Goal: Information Seeking & Learning: Learn about a topic

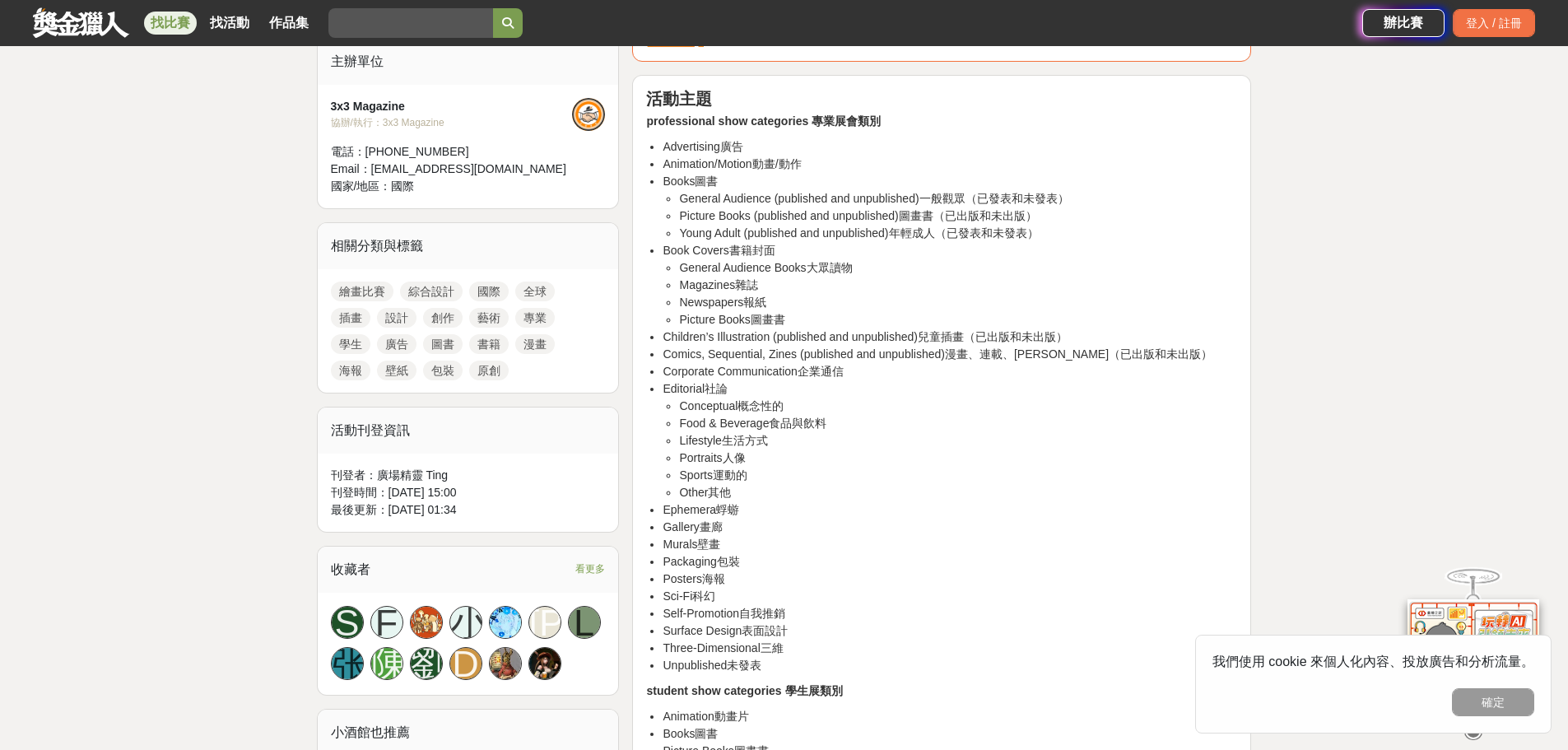
scroll to position [463, 0]
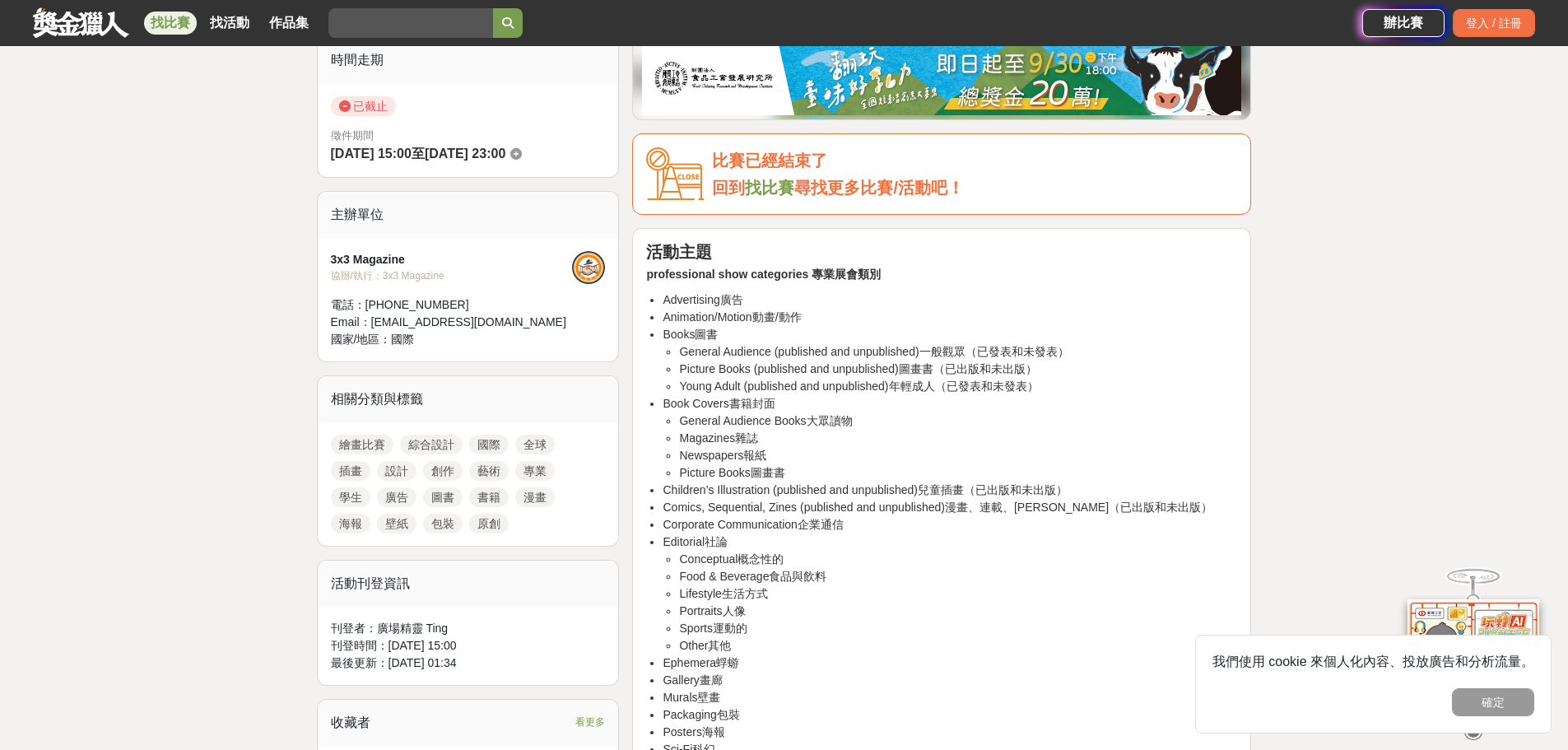
click at [350, 445] on link "繪畫比賽" at bounding box center [362, 445] width 63 height 20
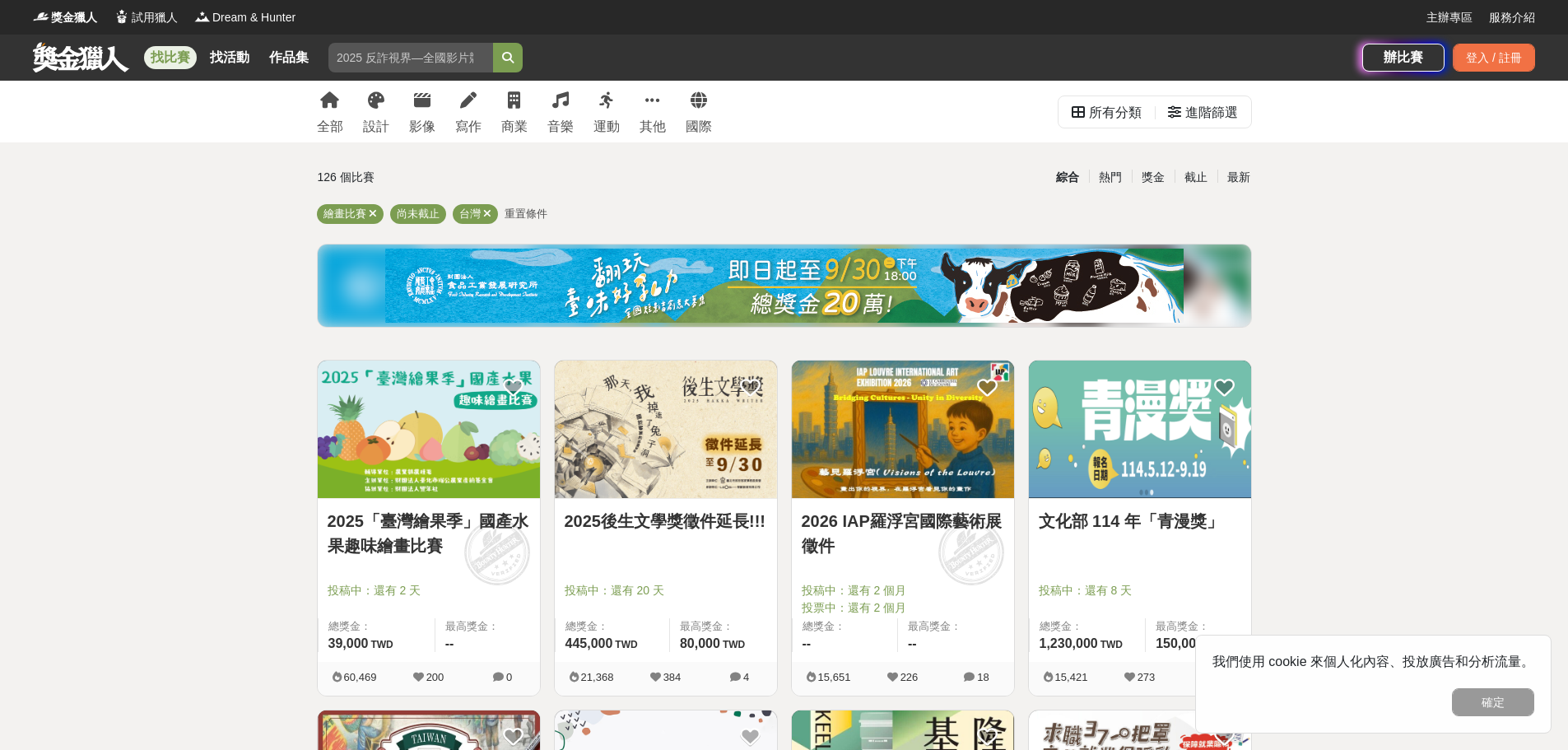
click at [487, 214] on icon at bounding box center [486, 214] width 8 height 11
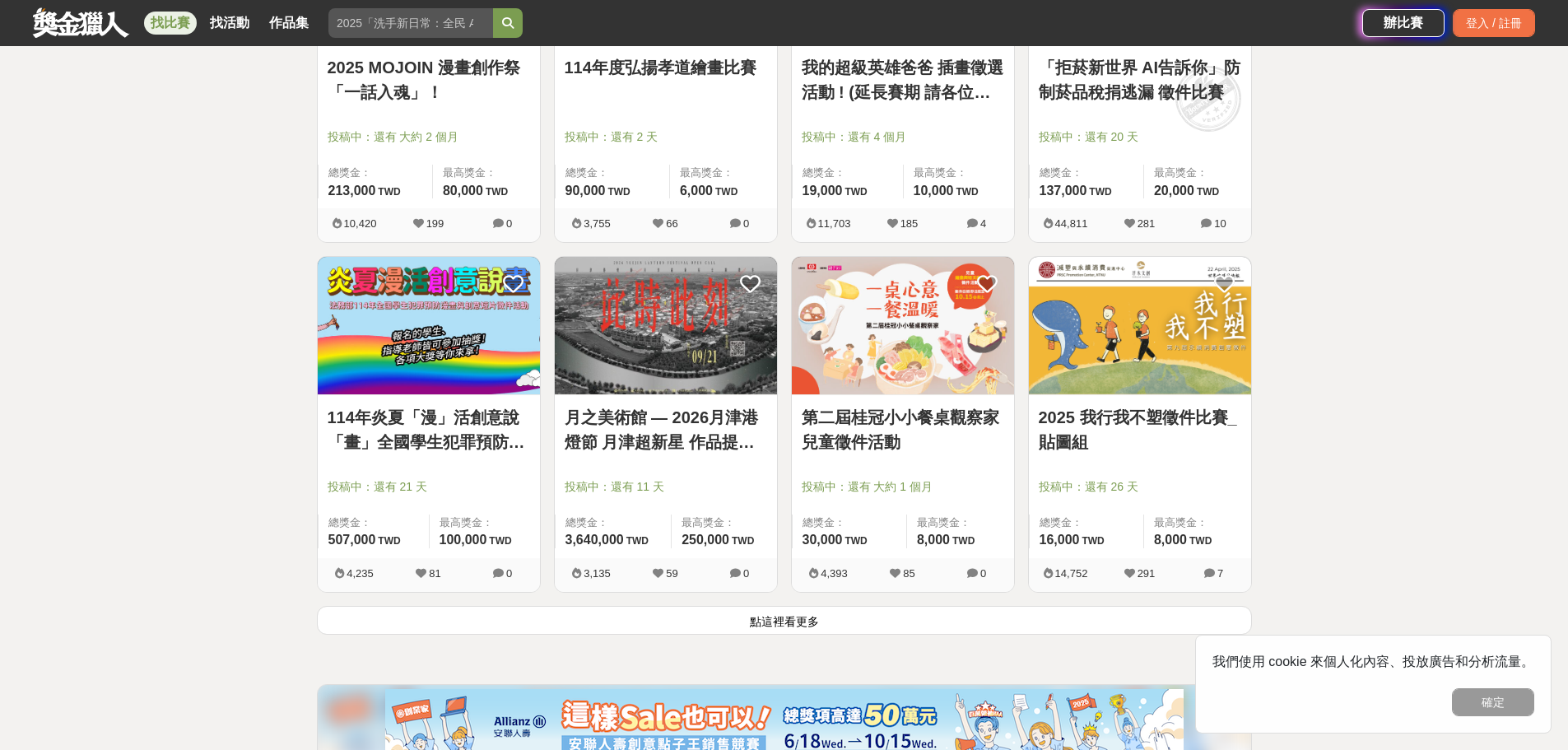
scroll to position [1893, 0]
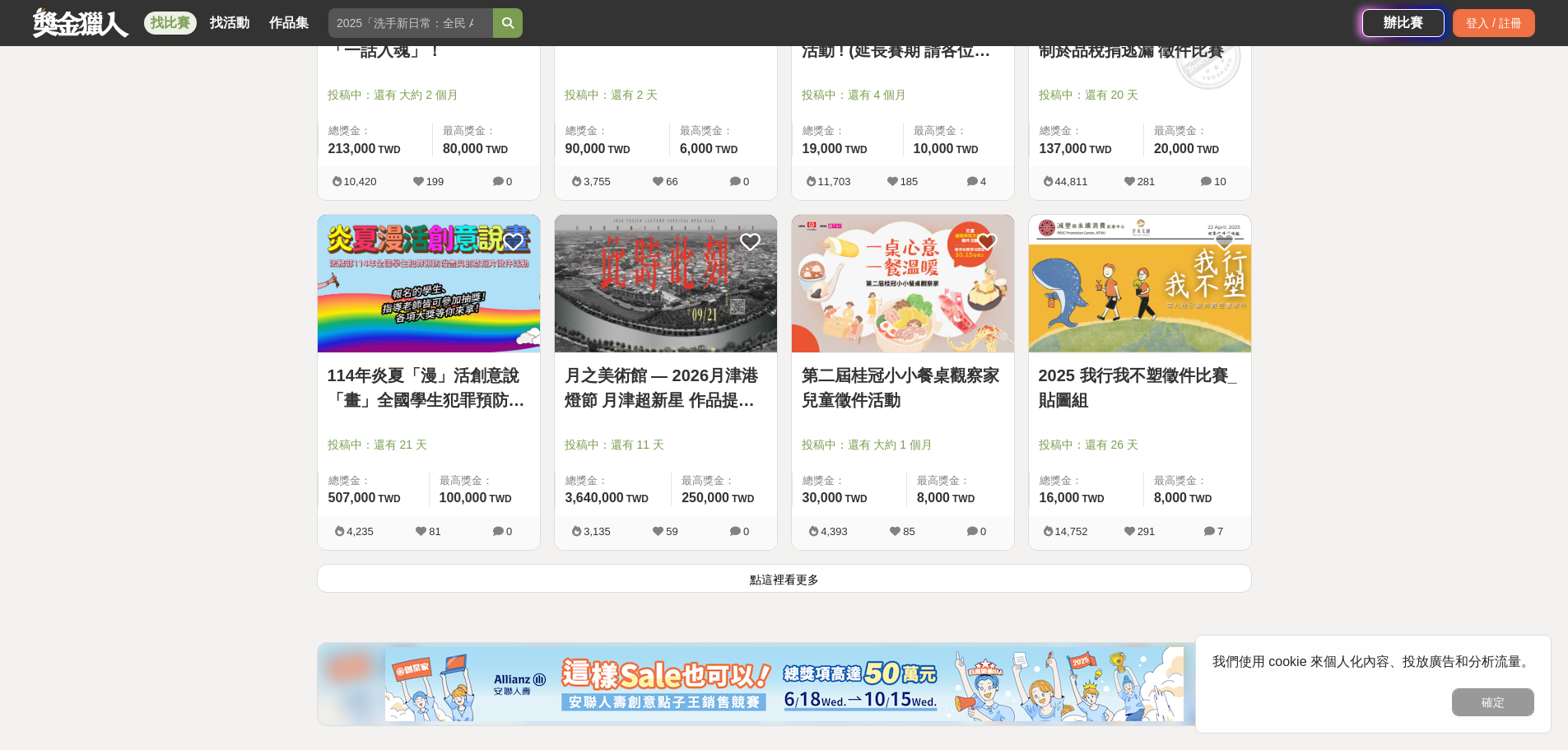
click at [744, 582] on button "點這裡看更多" at bounding box center [784, 578] width 935 height 29
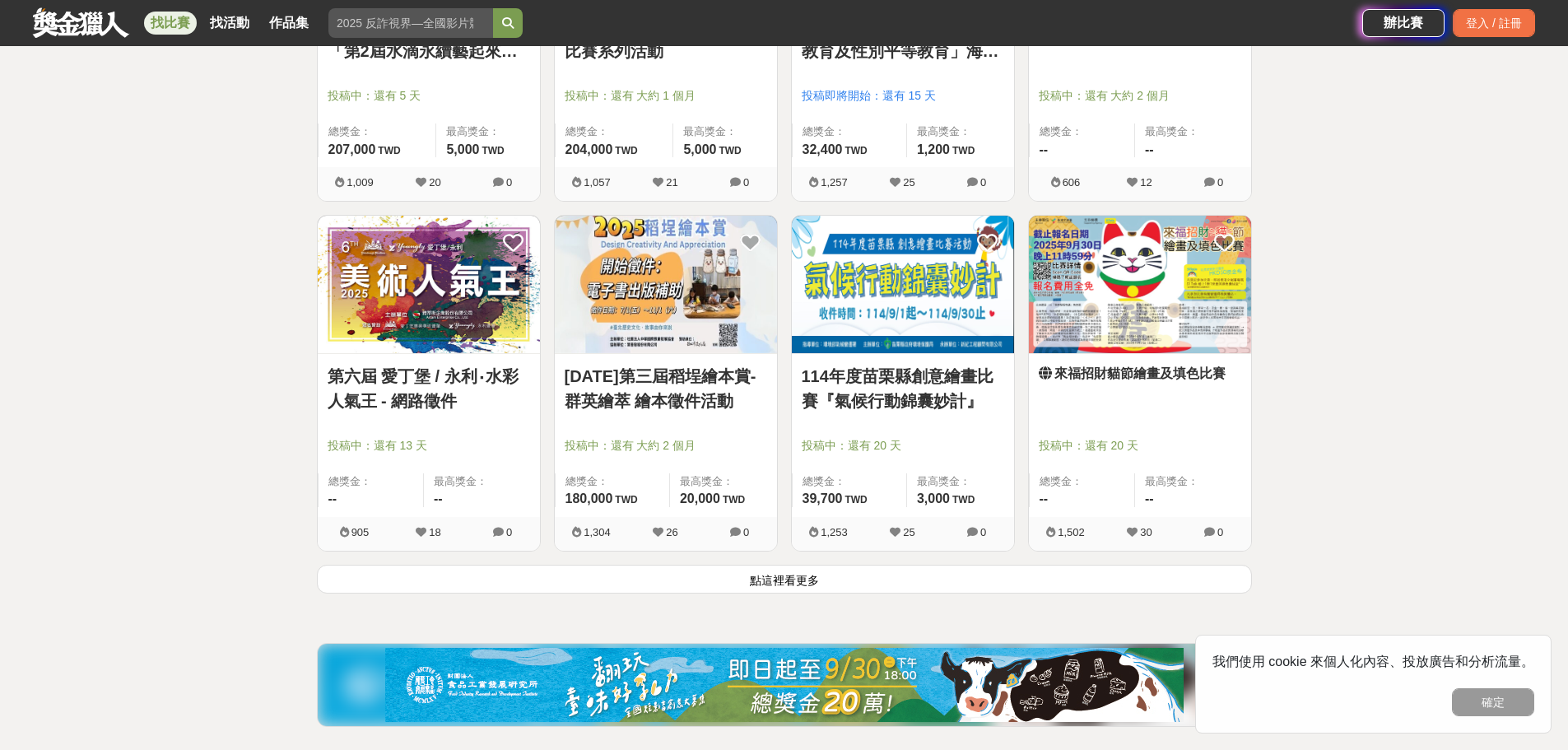
scroll to position [4019, 0]
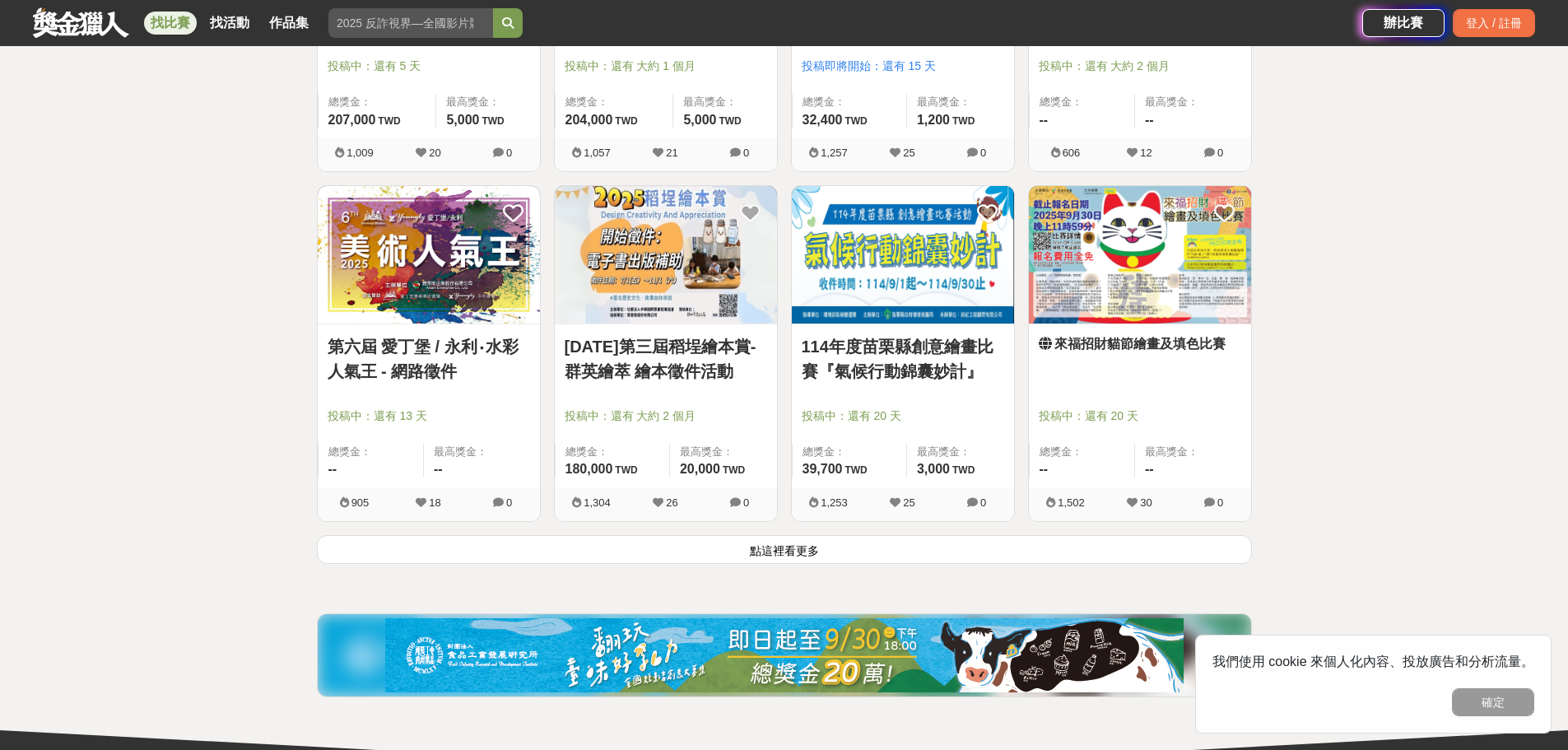
click at [814, 548] on button "點這裡看更多" at bounding box center [784, 550] width 935 height 29
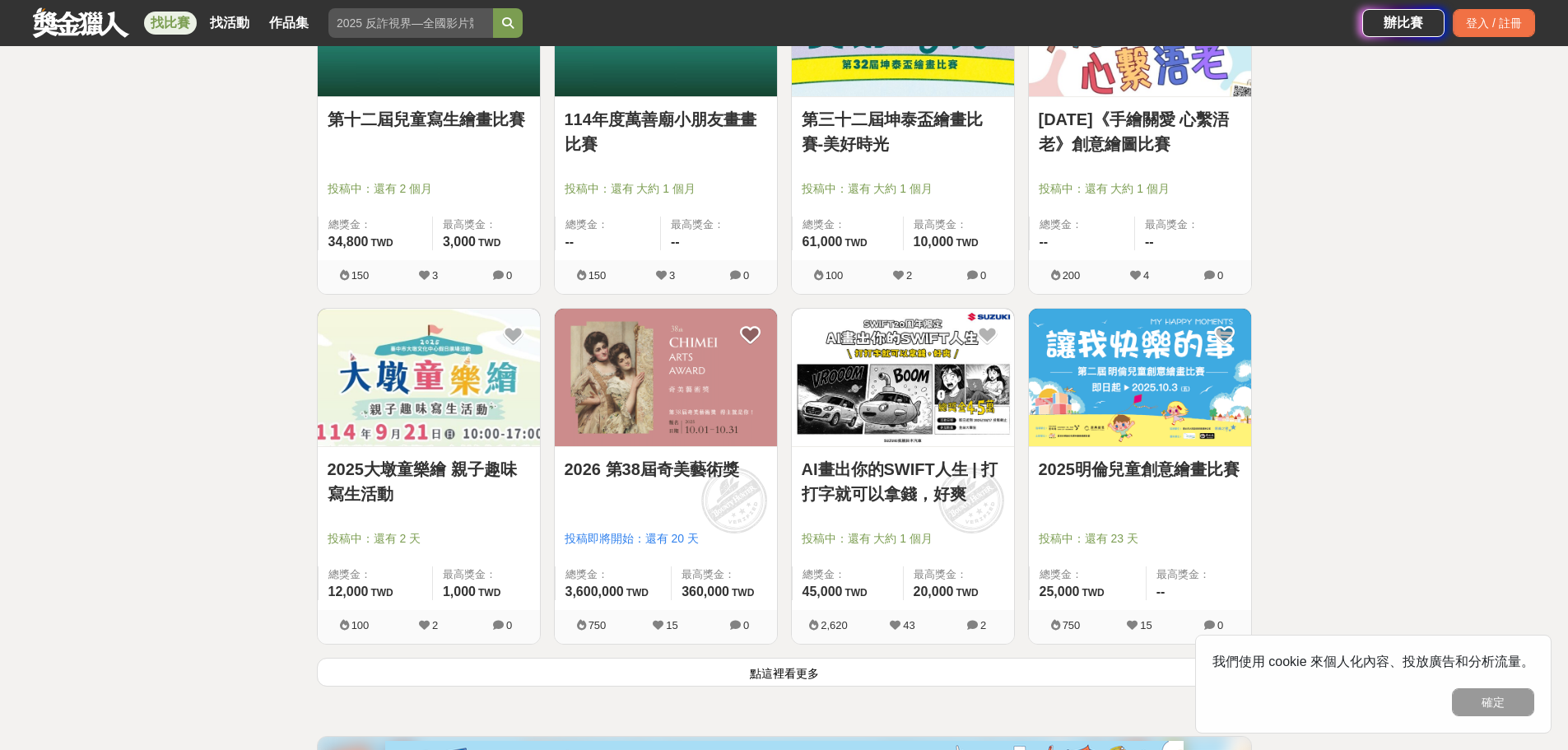
scroll to position [5995, 0]
click at [861, 683] on button "點這裡看更多" at bounding box center [784, 672] width 935 height 29
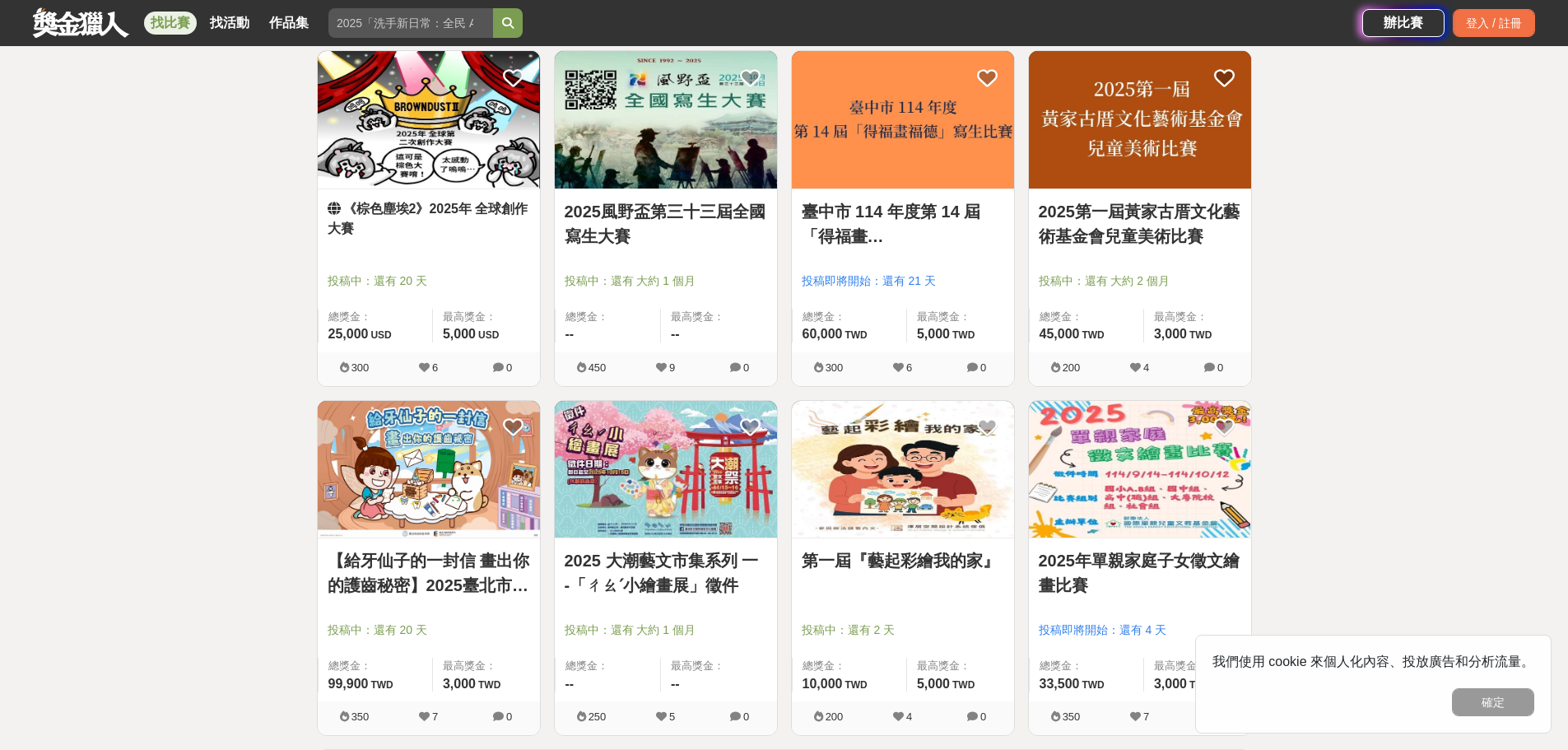
scroll to position [8135, 0]
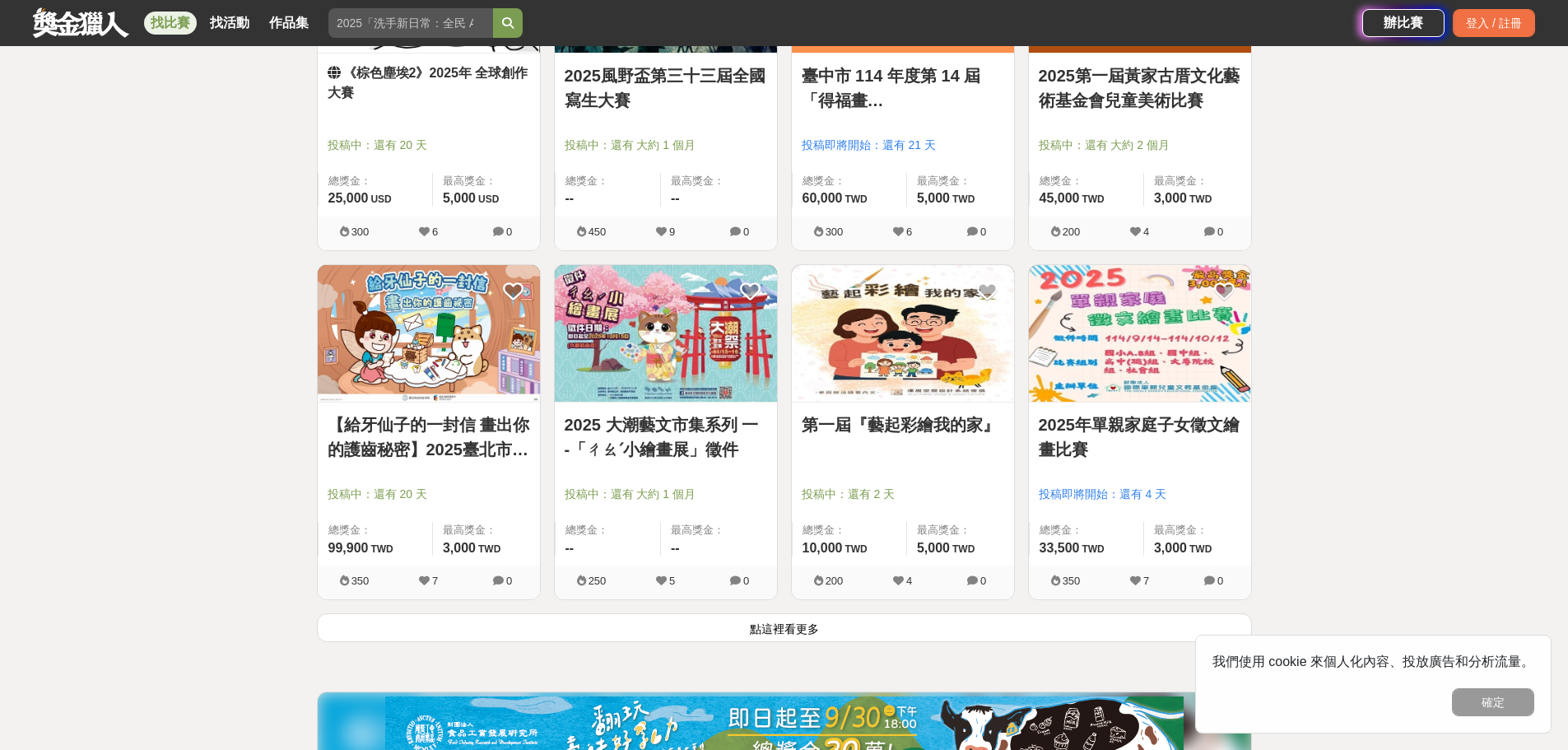
click at [751, 640] on button "點這裡看更多" at bounding box center [784, 628] width 935 height 29
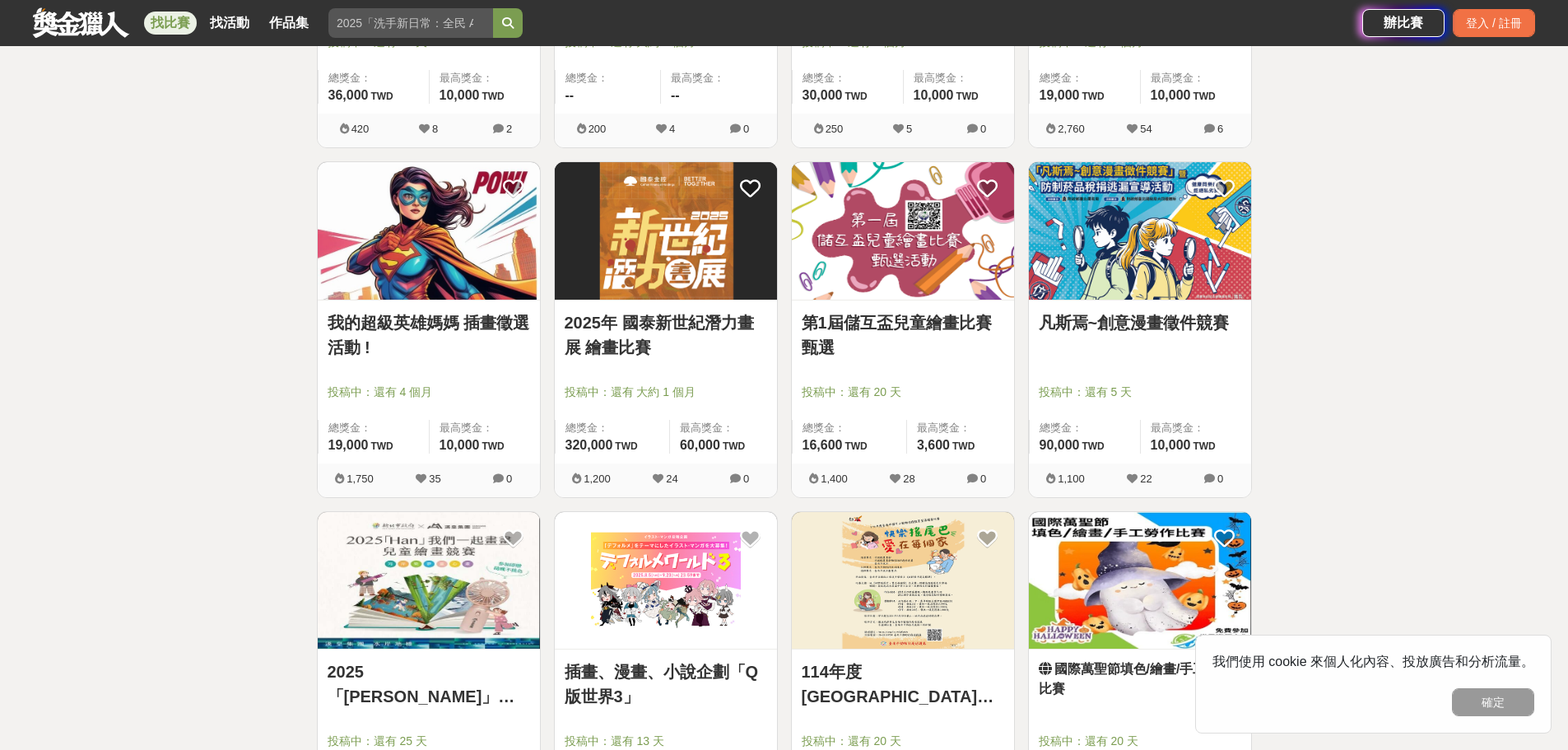
scroll to position [10193, 0]
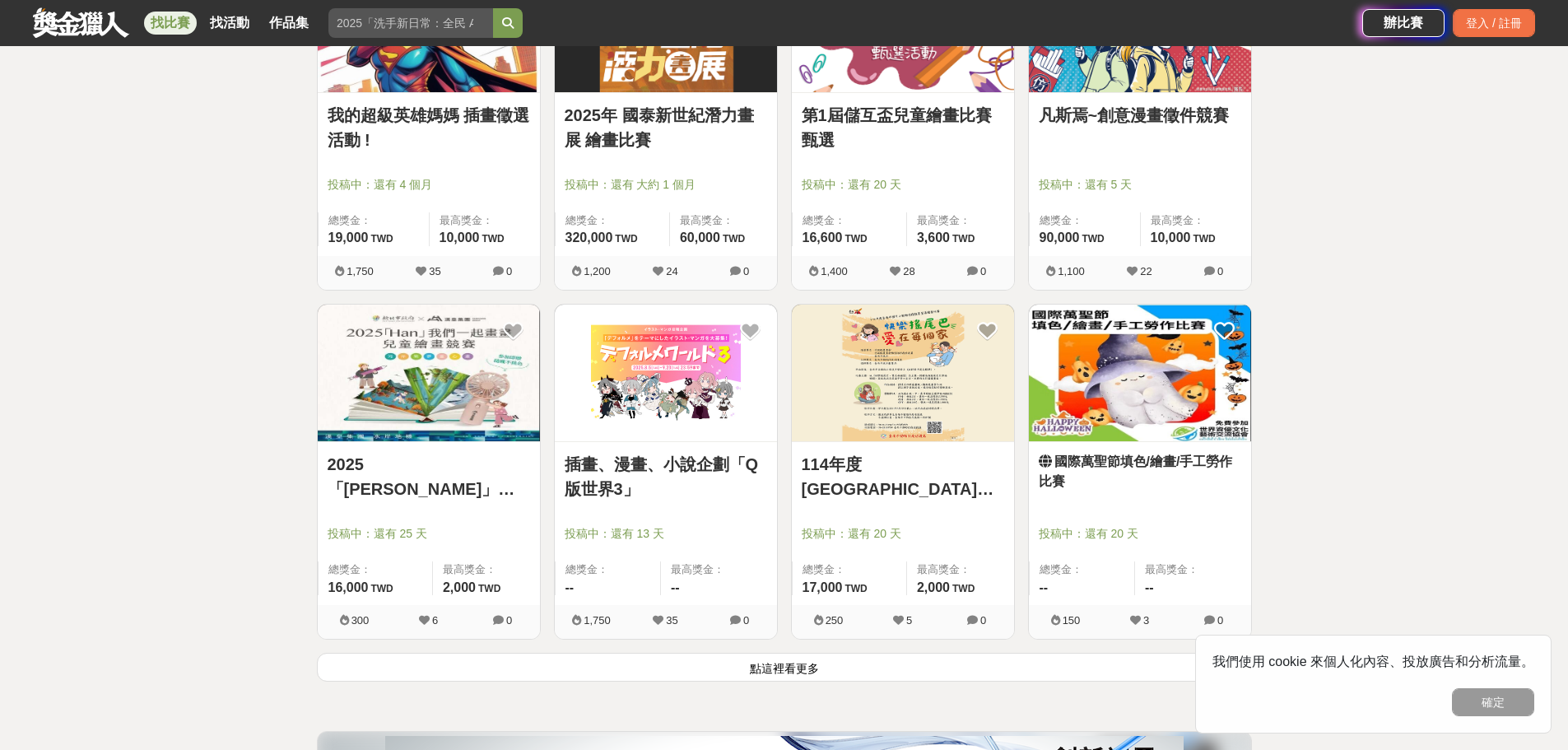
click at [851, 677] on button "點這裡看更多" at bounding box center [784, 667] width 935 height 29
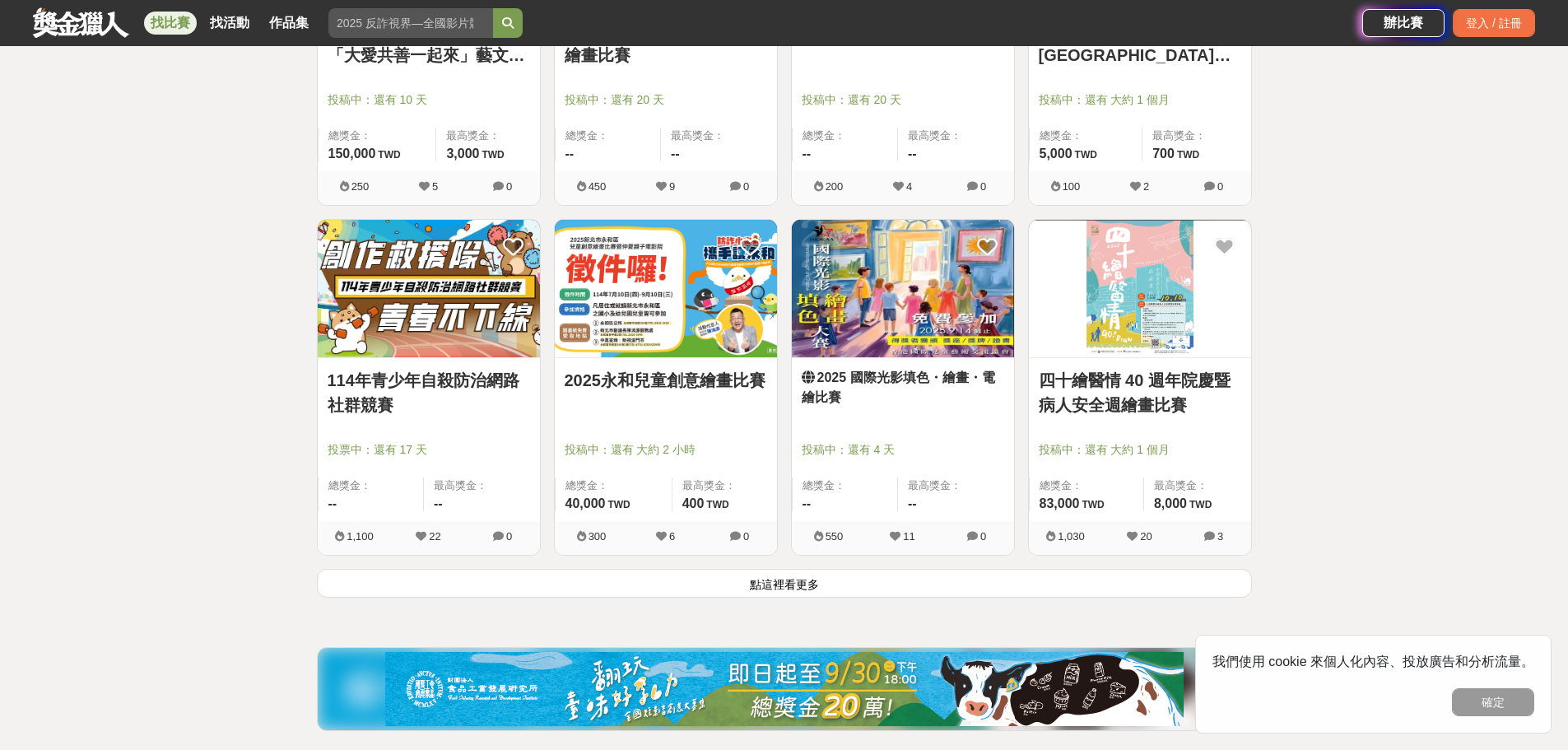
scroll to position [12415, 0]
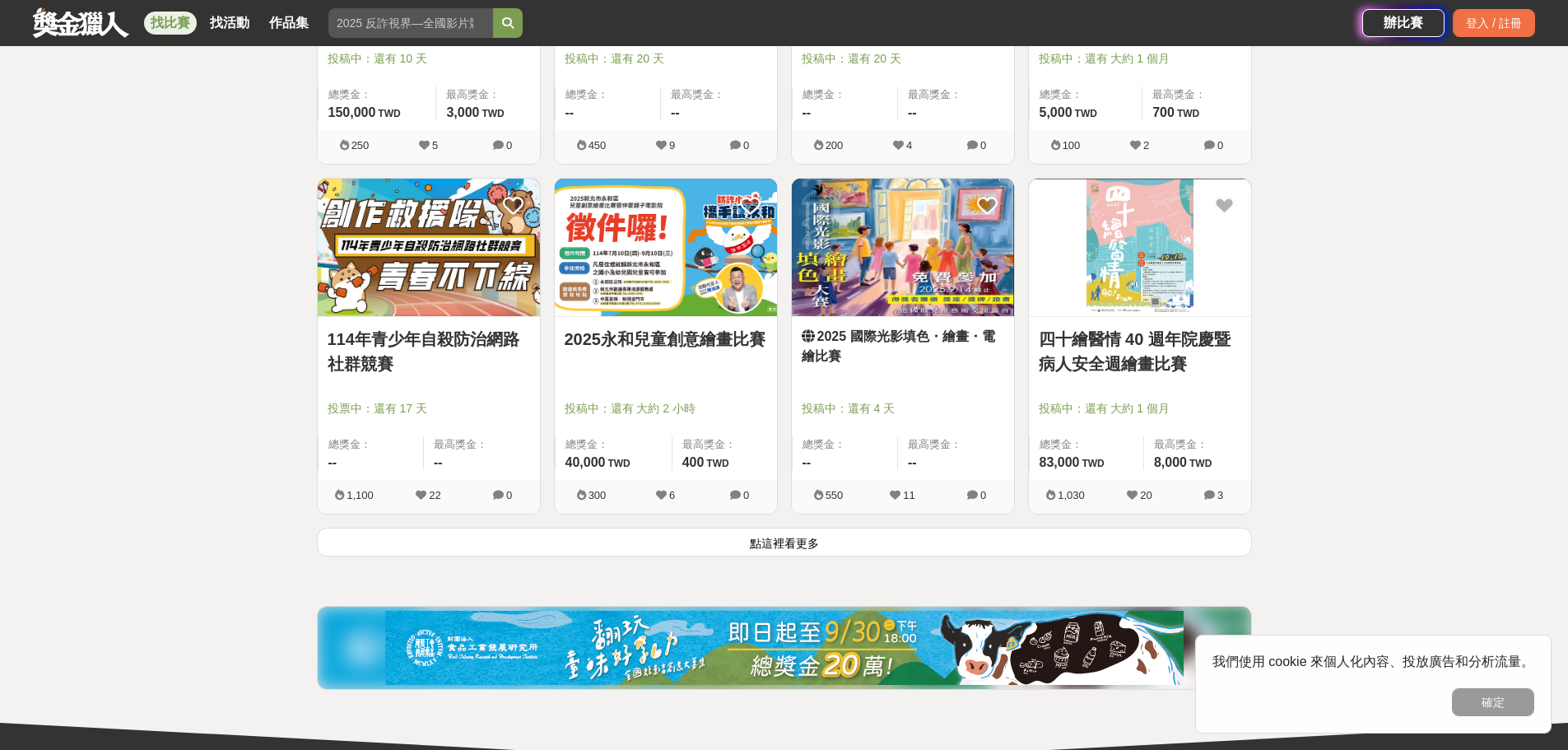
click at [881, 556] on button "點這裡看更多" at bounding box center [784, 542] width 935 height 29
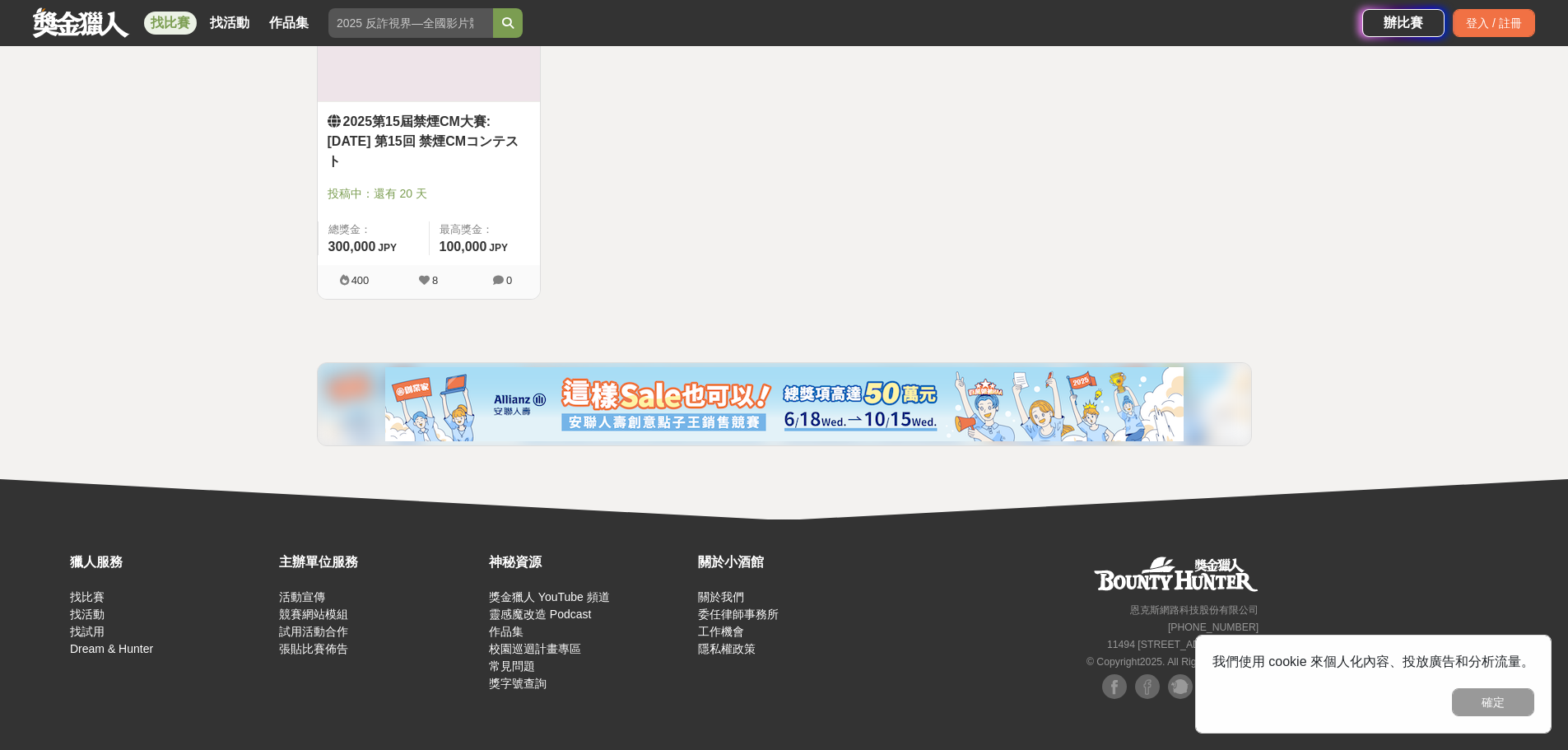
scroll to position [13365, 0]
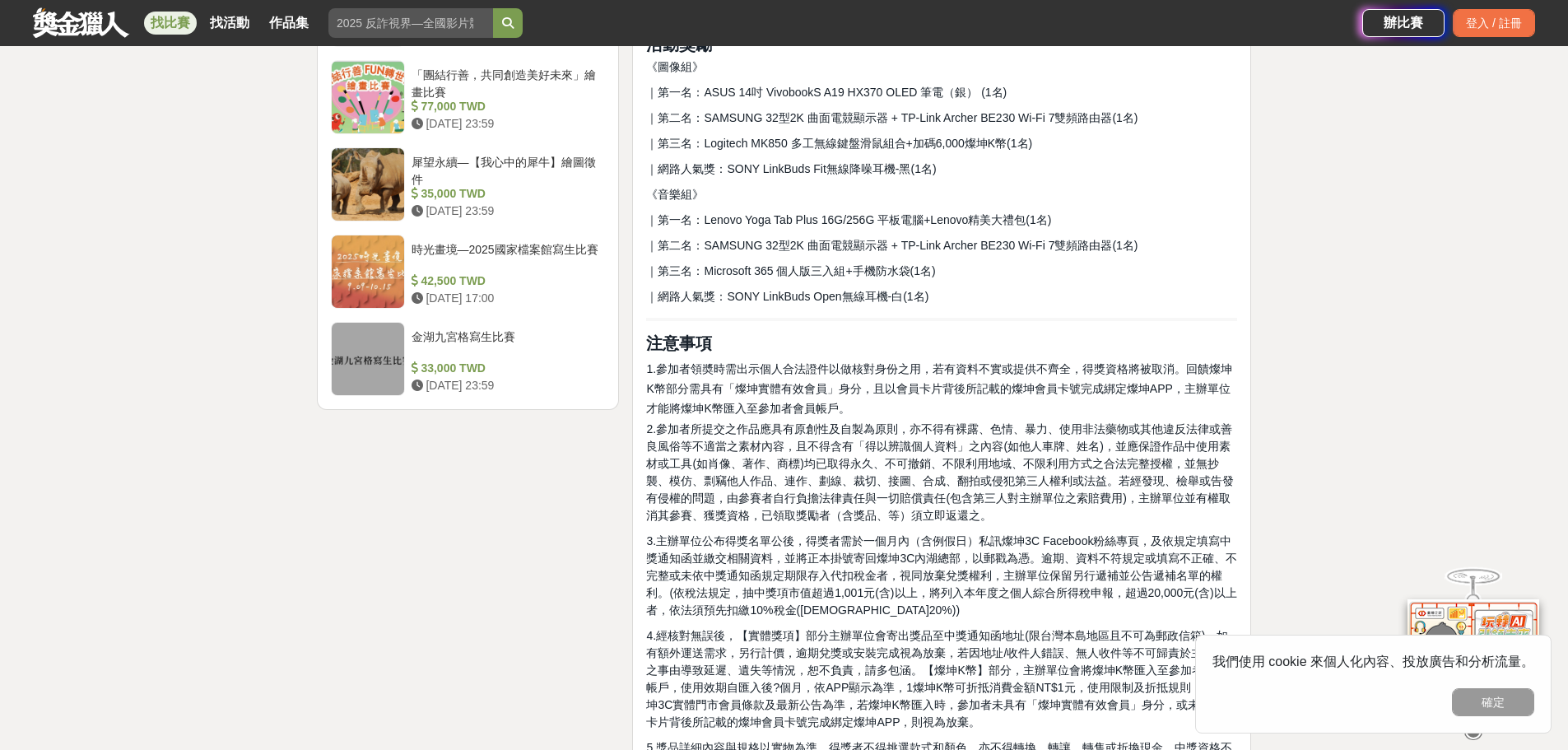
scroll to position [2223, 0]
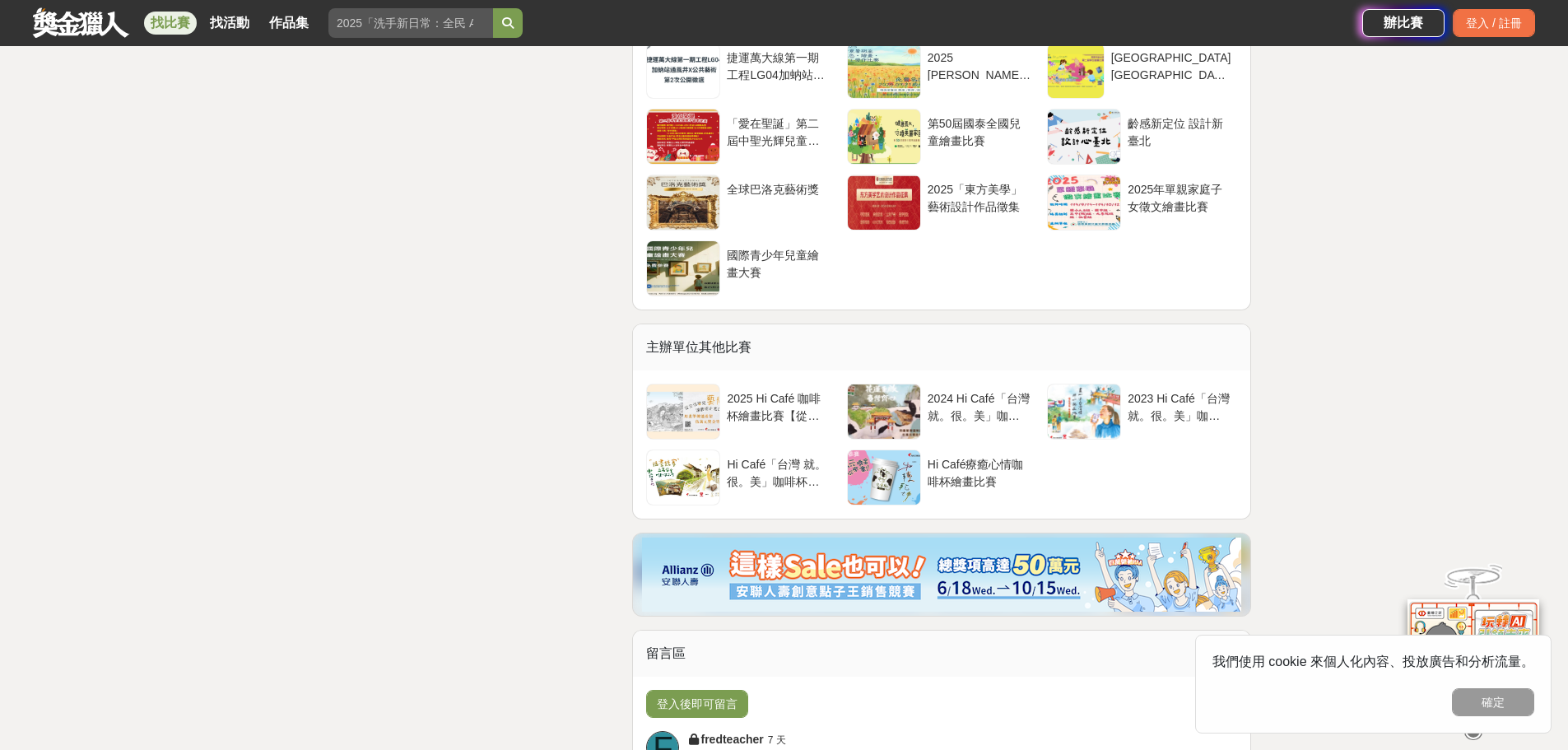
scroll to position [4938, 0]
